Goal: Check status: Check status

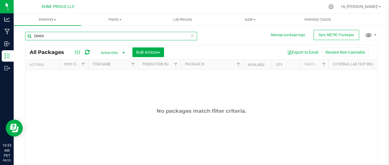
click at [62, 36] on input "28469" at bounding box center [111, 36] width 172 height 9
type input "2"
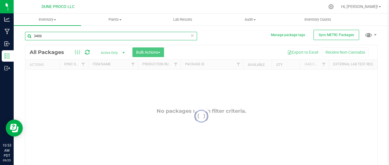
type input "34066"
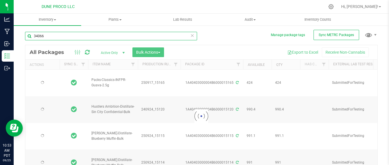
type input "[DATE]"
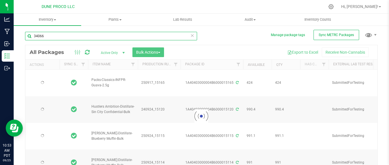
type input "[DATE]"
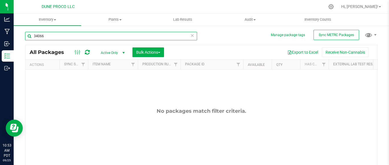
type input "34066"
